Goal: Information Seeking & Learning: Understand process/instructions

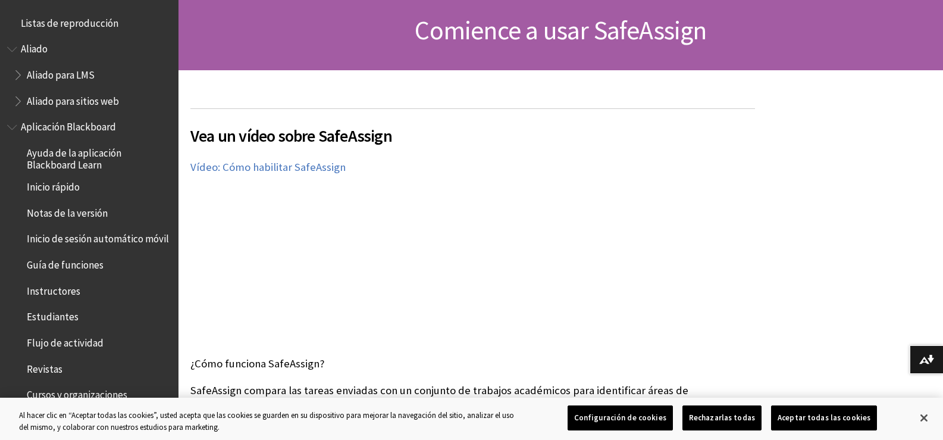
scroll to position [1447, 0]
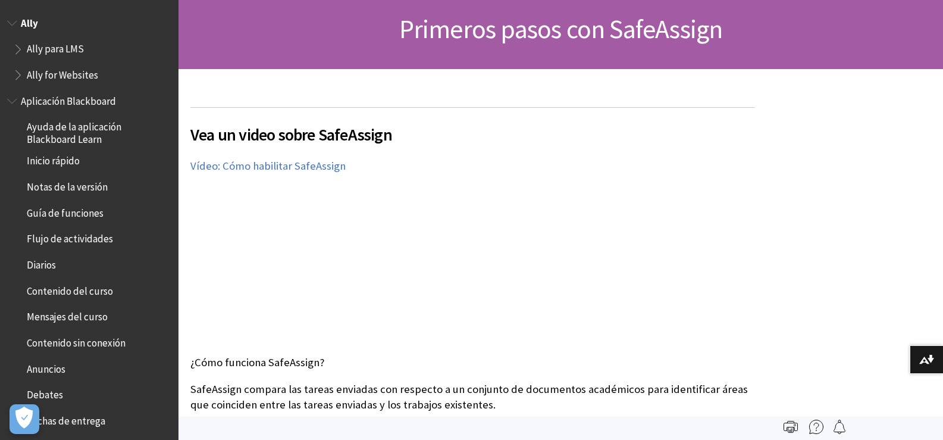
click at [33, 27] on span "Ally" at bounding box center [29, 21] width 17 height 16
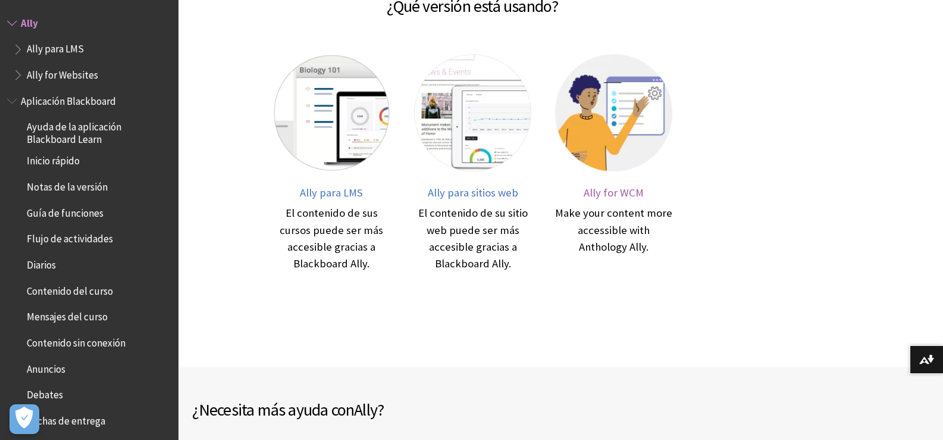
scroll to position [238, 0]
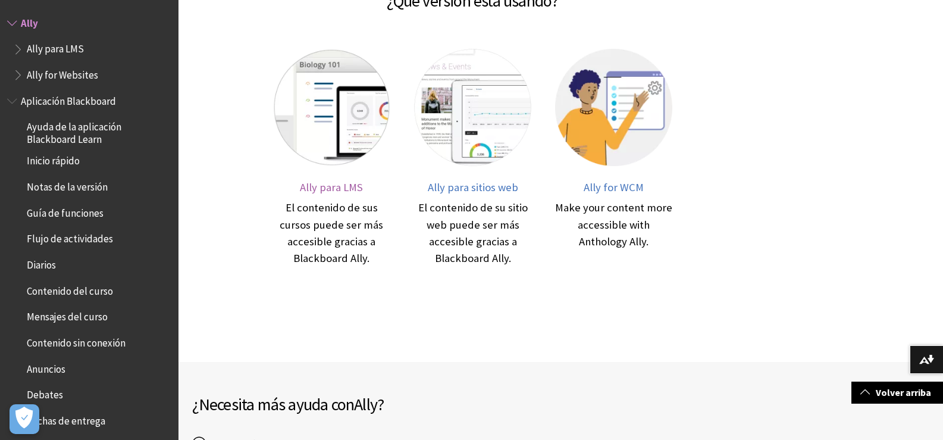
click at [320, 103] on img at bounding box center [331, 107] width 117 height 117
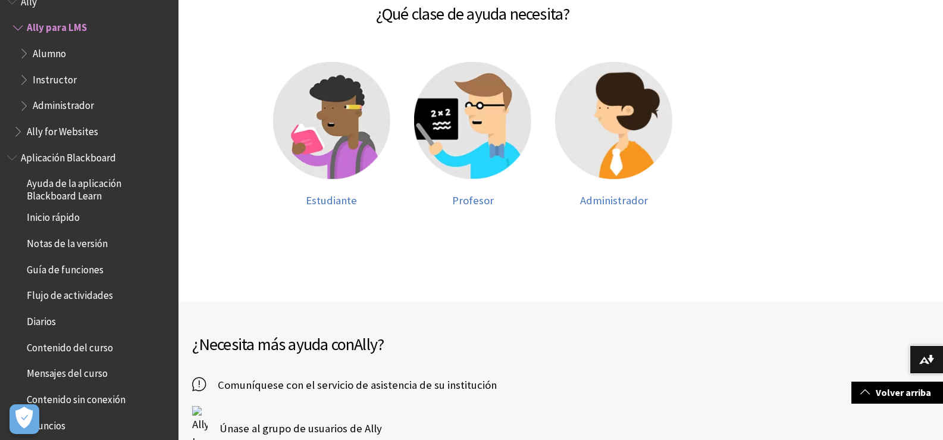
scroll to position [536, 0]
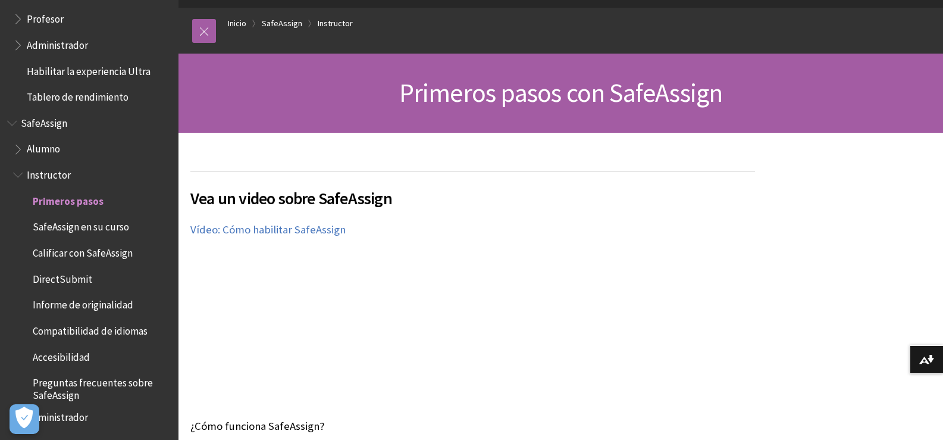
scroll to position [179, 0]
